Goal: Information Seeking & Learning: Learn about a topic

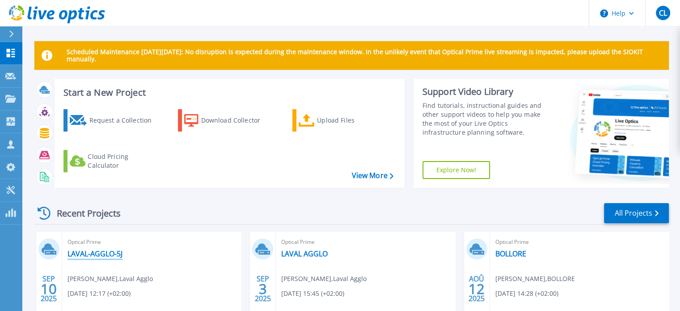
click at [93, 252] on link "LAVAL-AGGLO-5J" at bounding box center [95, 253] width 55 height 9
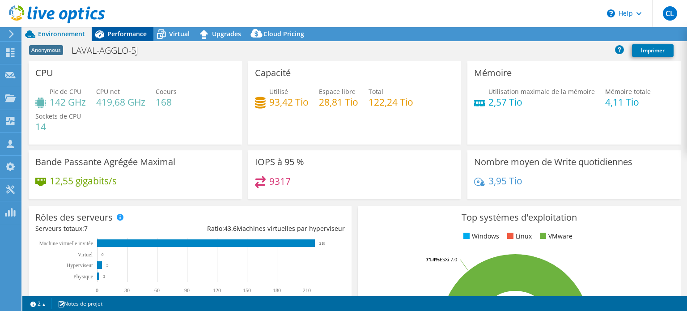
click at [114, 35] on span "Performance" at bounding box center [126, 34] width 39 height 9
select select "USD"
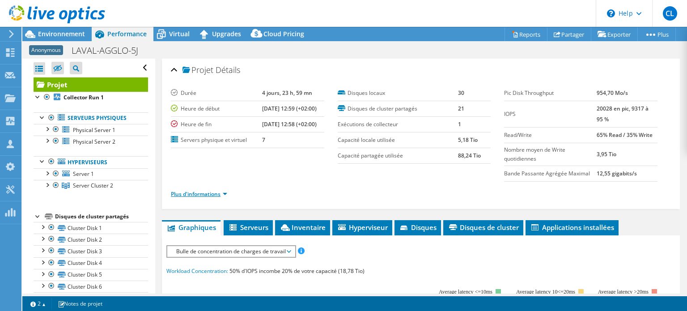
click at [225, 192] on link "Plus d'informations" at bounding box center [199, 194] width 56 height 8
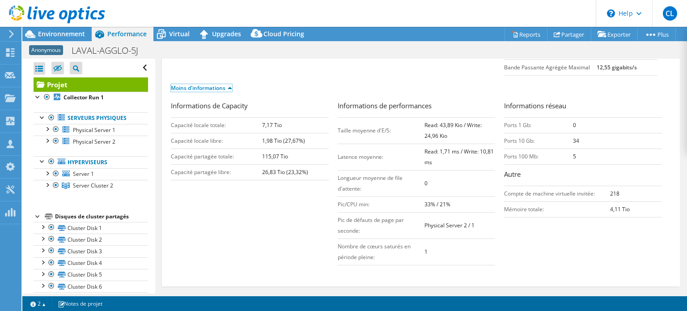
scroll to position [134, 0]
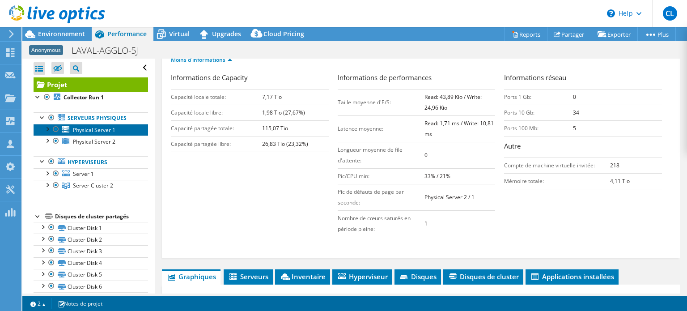
click at [85, 129] on span "Physical Server 1" at bounding box center [94, 130] width 43 height 8
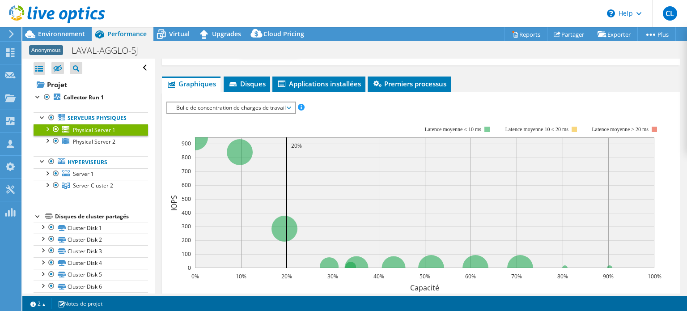
scroll to position [0, 0]
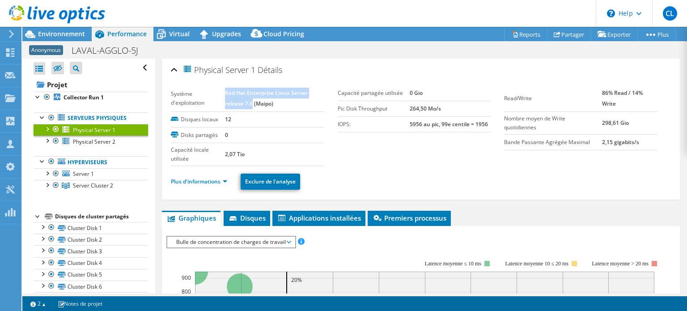
drag, startPoint x: 225, startPoint y: 92, endPoint x: 251, endPoint y: 99, distance: 27.8
click at [251, 99] on b "Red Hat Enterprise Linux Server release 7.6 (Maipo)" at bounding box center [266, 98] width 83 height 18
copy b "Red Hat Enterprise Linux Server release 7.6"
click at [218, 179] on link "Plus d'informations" at bounding box center [199, 182] width 56 height 8
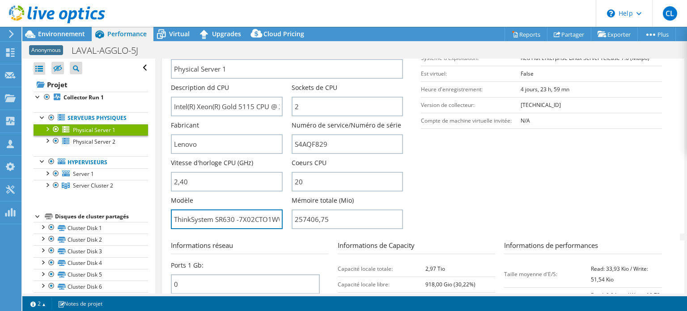
scroll to position [0, 8]
drag, startPoint x: 238, startPoint y: 219, endPoint x: 283, endPoint y: 220, distance: 44.3
click at [283, 220] on div "Modèle ThinkSystem SR630 -7X02CTO1WW-" at bounding box center [231, 212] width 120 height 33
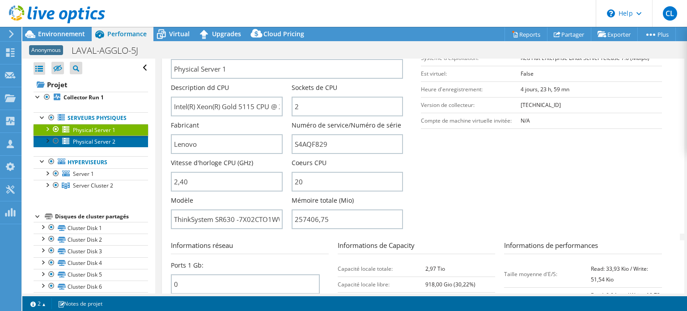
click at [87, 145] on link "Physical Server 2" at bounding box center [91, 142] width 115 height 12
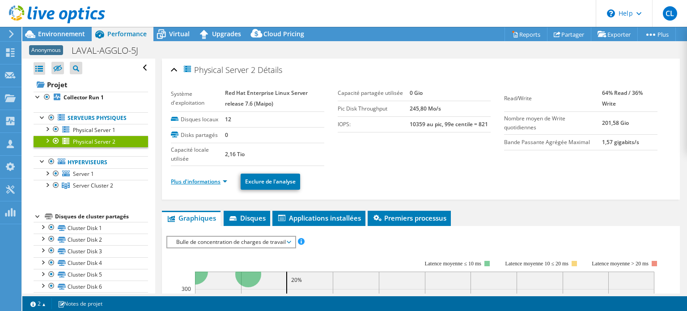
click at [222, 180] on link "Plus d'informations" at bounding box center [199, 182] width 56 height 8
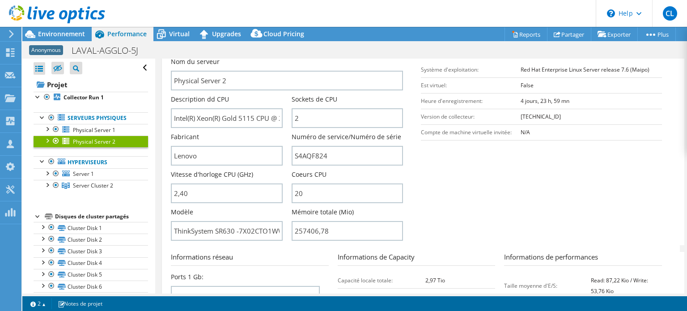
scroll to position [179, 0]
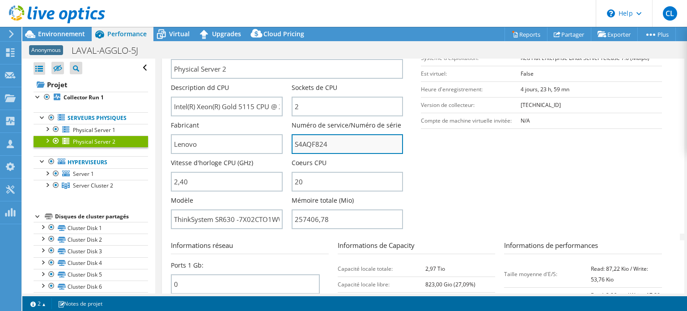
drag, startPoint x: 326, startPoint y: 142, endPoint x: 290, endPoint y: 141, distance: 36.2
click at [292, 141] on input "S4AQF824" at bounding box center [347, 144] width 111 height 20
